Goal: Find specific page/section: Find specific page/section

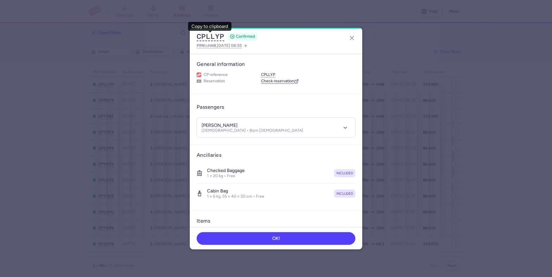
scroll to position [61, 0]
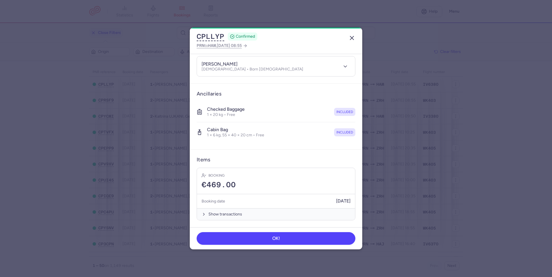
click at [349, 36] on icon "button" at bounding box center [352, 38] width 7 height 7
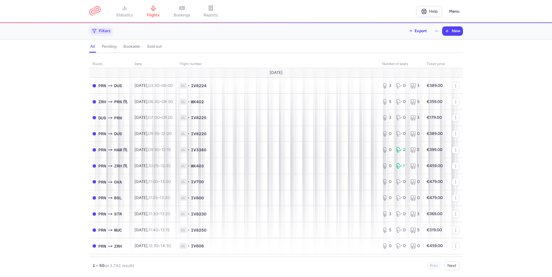
click at [107, 32] on span "Filters" at bounding box center [105, 31] width 12 height 5
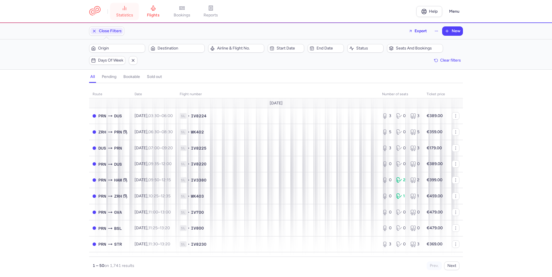
click at [123, 16] on span "statistics" at bounding box center [124, 15] width 17 height 5
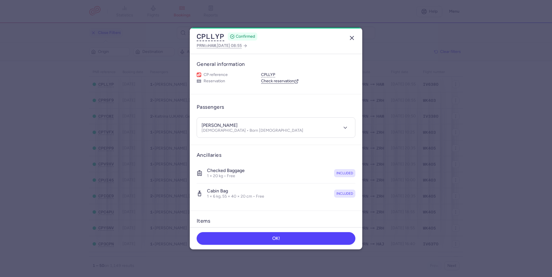
click at [350, 42] on button "button" at bounding box center [351, 37] width 9 height 9
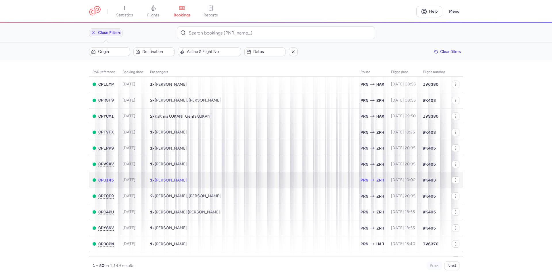
drag, startPoint x: 205, startPoint y: 182, endPoint x: 56, endPoint y: 96, distance: 171.6
click at [56, 96] on main "PNR reference Booking date Passengers Route flight date Flight number CPLLYP [D…" at bounding box center [276, 169] width 552 height 216
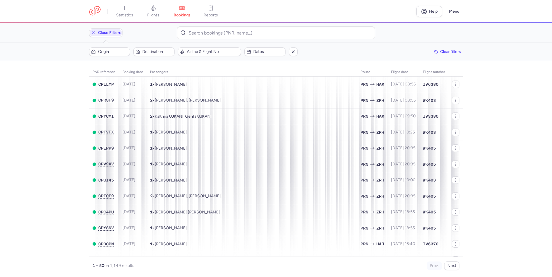
click at [51, 103] on main "PNR reference Booking date Passengers Route flight date Flight number CPLLYP [D…" at bounding box center [276, 169] width 552 height 216
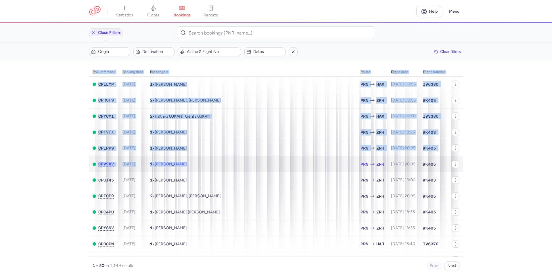
drag, startPoint x: 244, startPoint y: 163, endPoint x: 74, endPoint y: 95, distance: 183.2
click at [74, 95] on main "PNR reference Booking date Passengers Route flight date Flight number CPLLYP [D…" at bounding box center [276, 169] width 552 height 216
